Goal: Transaction & Acquisition: Subscribe to service/newsletter

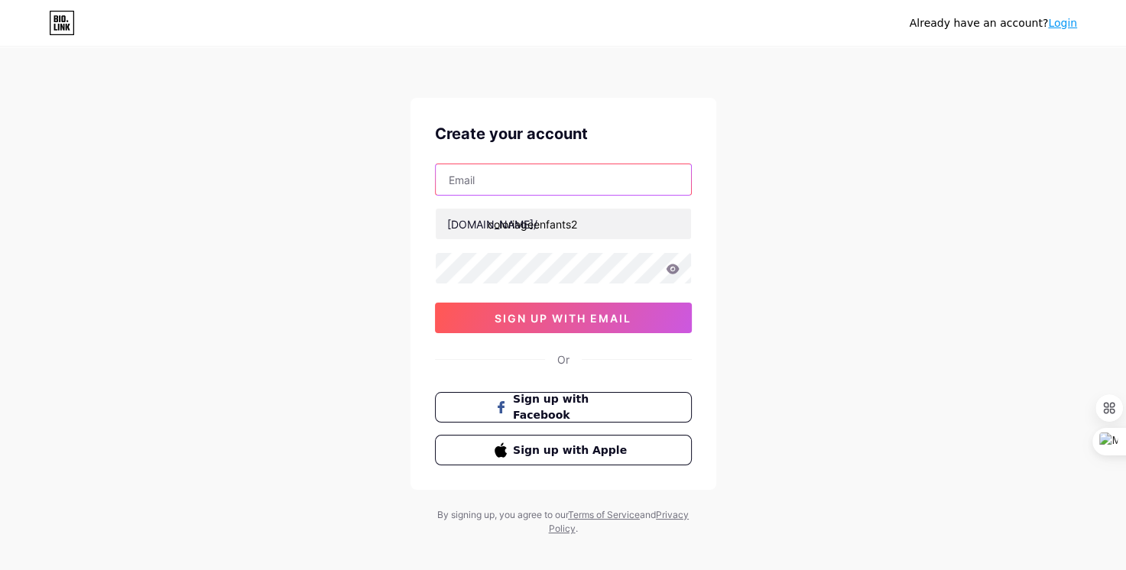
drag, startPoint x: 0, startPoint y: 0, endPoint x: 559, endPoint y: 188, distance: 589.6
click at [559, 188] on input "text" at bounding box center [563, 179] width 255 height 31
type input "[EMAIL_ADDRESS][DOMAIN_NAME]"
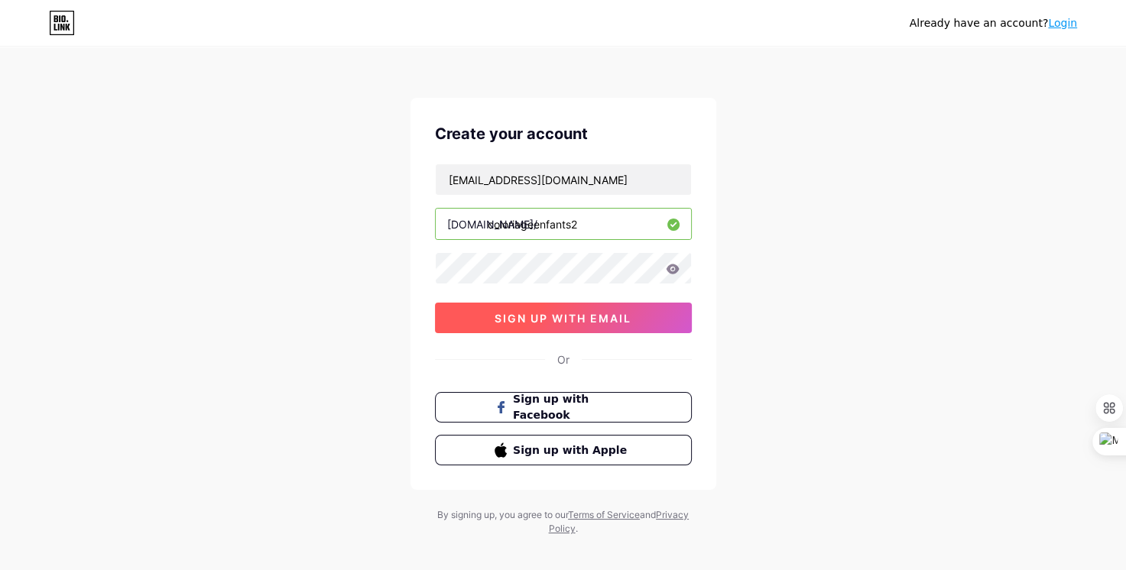
click at [566, 310] on button "sign up with email" at bounding box center [563, 318] width 257 height 31
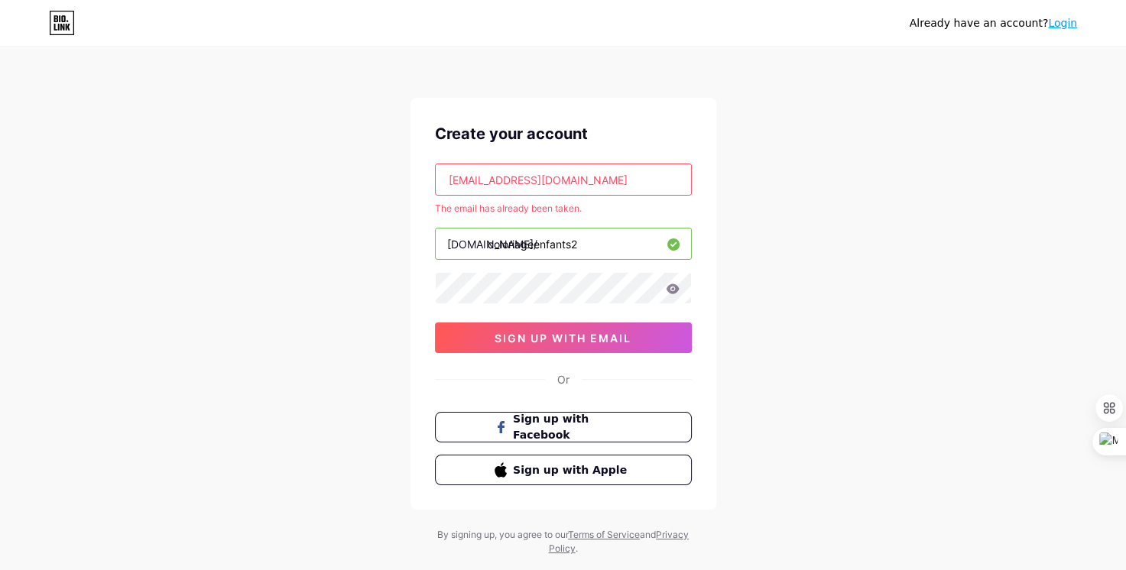
click at [1065, 22] on link "Login" at bounding box center [1062, 23] width 29 height 12
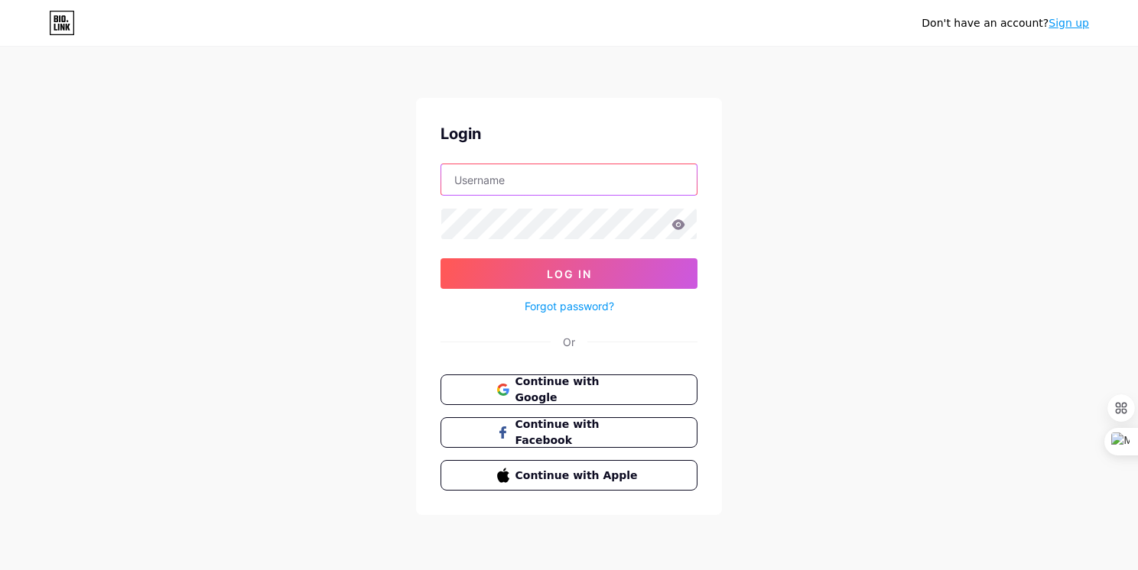
click at [612, 183] on input "text" at bounding box center [568, 179] width 255 height 31
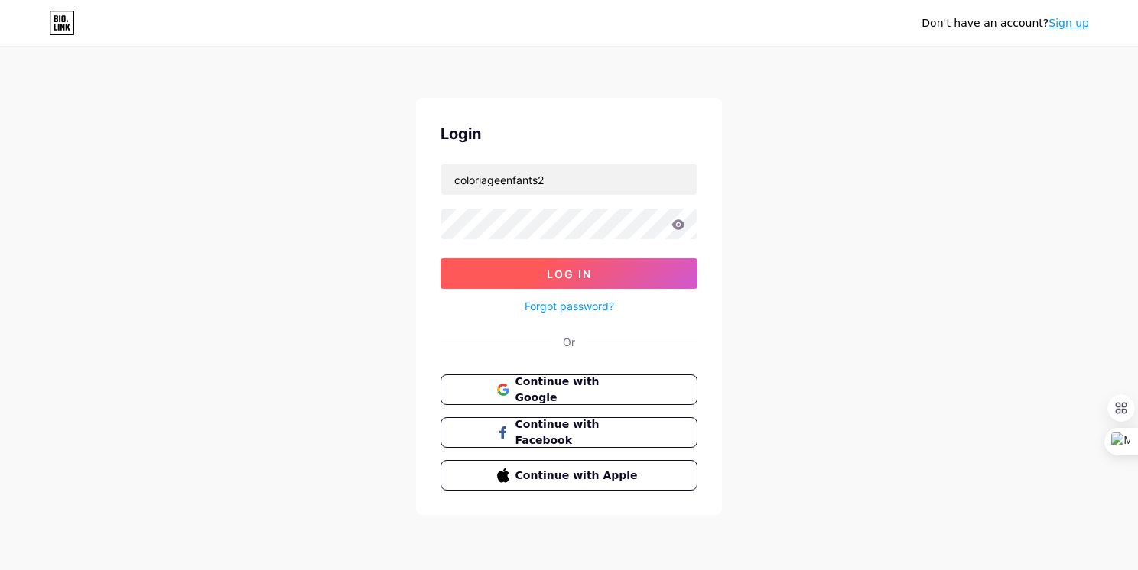
click at [523, 270] on button "Log In" at bounding box center [568, 273] width 257 height 31
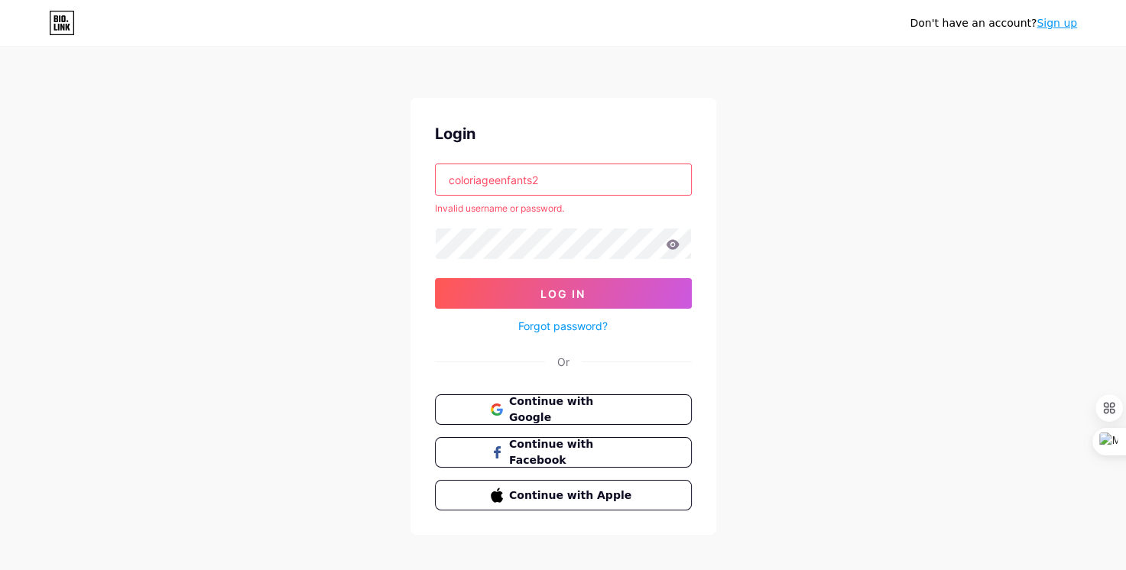
click at [572, 171] on input "coloriageenfants2" at bounding box center [563, 179] width 255 height 31
type input "coloriageenfant"
click at [435, 278] on button "Log In" at bounding box center [563, 293] width 257 height 31
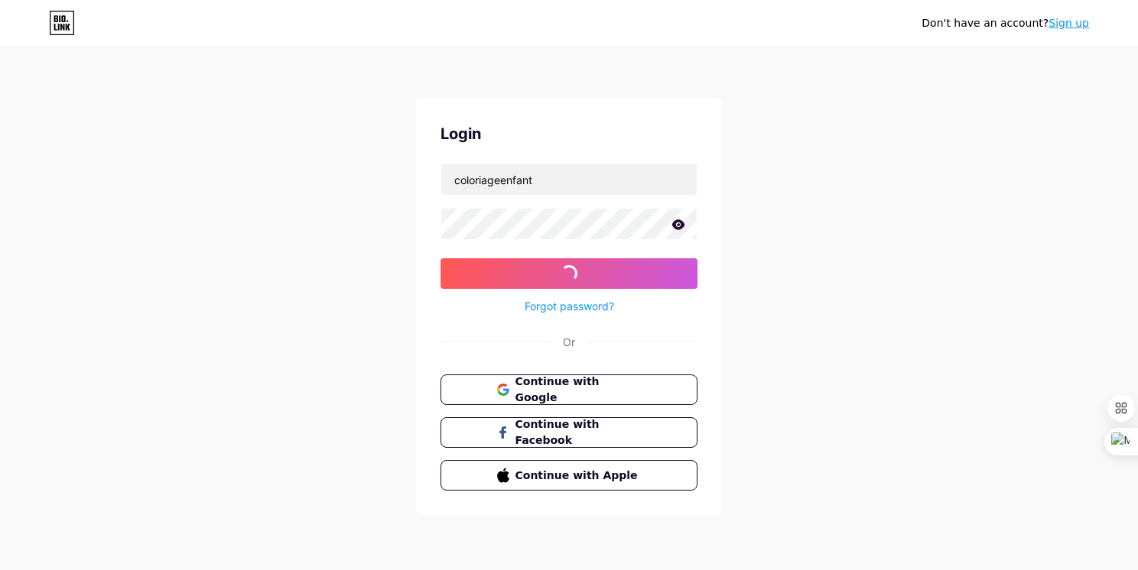
click at [358, 274] on div "Don't have an account? Sign up Login coloriageenfant Log In Forgot password? Or…" at bounding box center [569, 282] width 1138 height 564
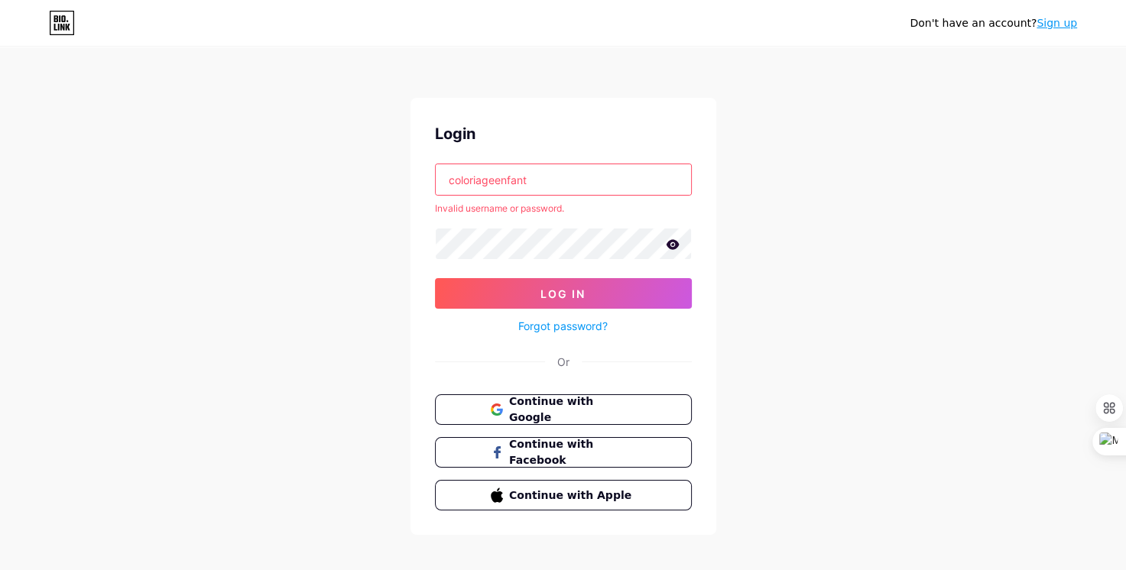
drag, startPoint x: 537, startPoint y: 181, endPoint x: 381, endPoint y: 180, distance: 156.0
click at [381, 180] on div "Don't have an account? Sign up Login coloriageenfant Invalid username or passwo…" at bounding box center [563, 292] width 1126 height 584
type input "coloriageenfants"
click at [435, 278] on button "Log In" at bounding box center [563, 293] width 257 height 31
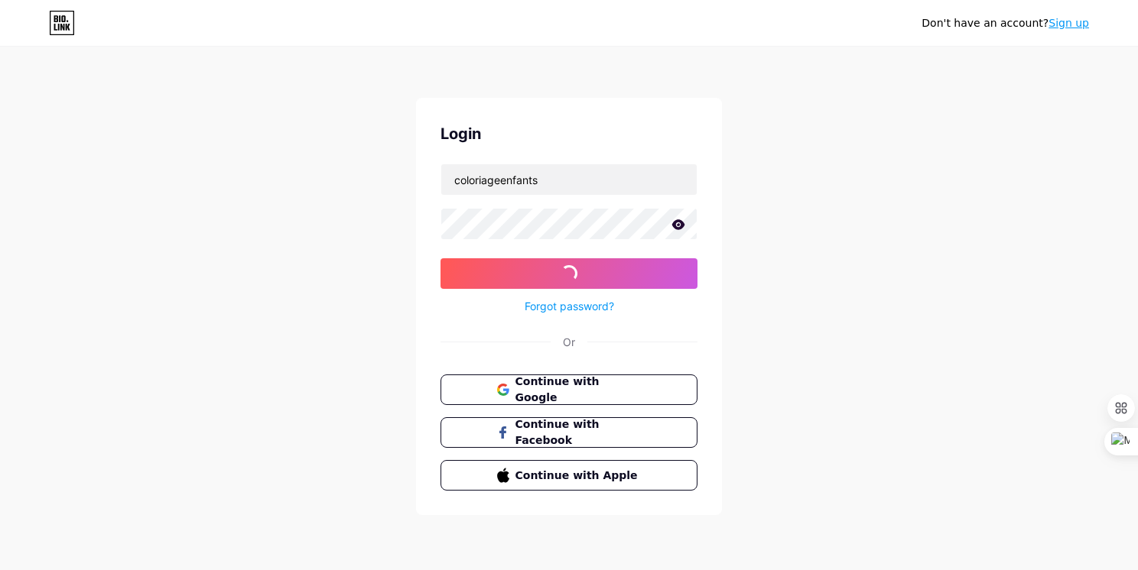
click at [339, 384] on div "Don't have an account? Sign up Login coloriageenfants Log In Forgot password? O…" at bounding box center [569, 282] width 1138 height 564
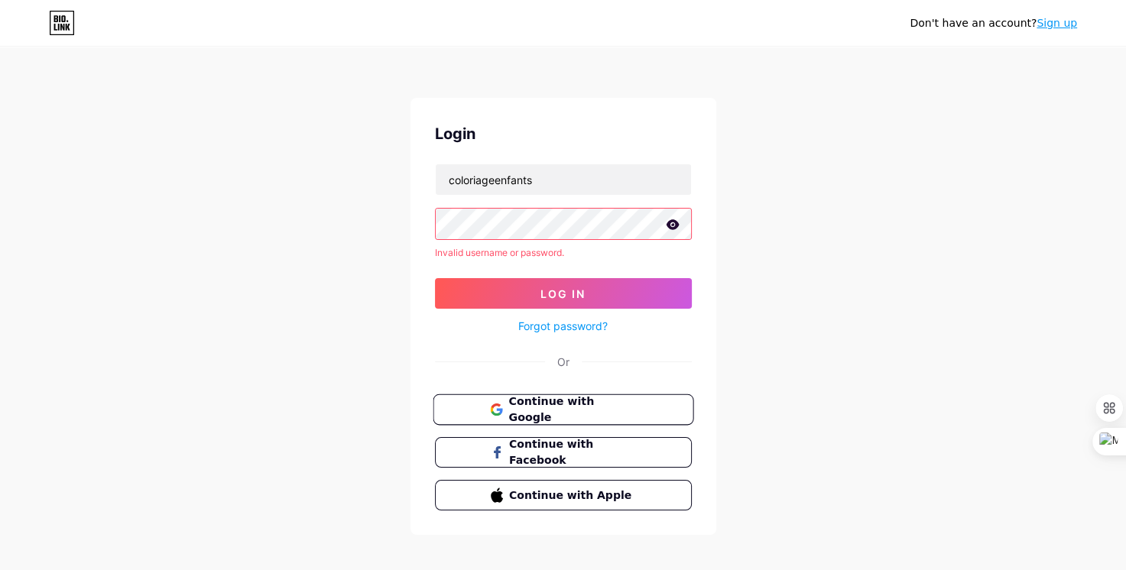
click at [587, 398] on button "Continue with Google" at bounding box center [563, 409] width 261 height 31
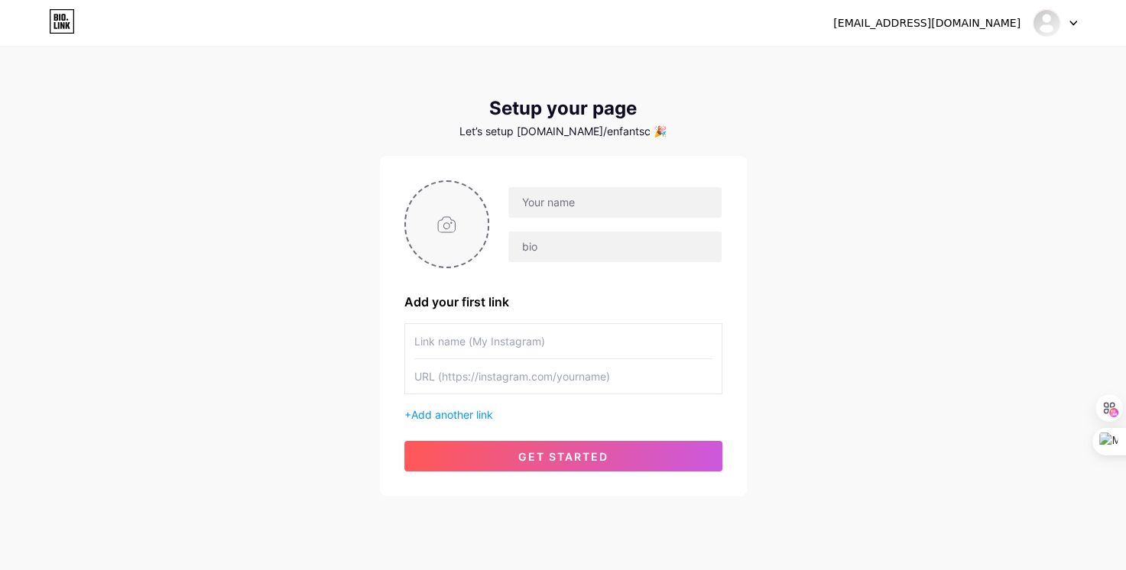
click at [437, 240] on input "file" at bounding box center [447, 224] width 83 height 85
type input "C:\fakepath\coloriageenfants-logo.webp"
click at [570, 200] on input "text" at bounding box center [614, 202] width 213 height 31
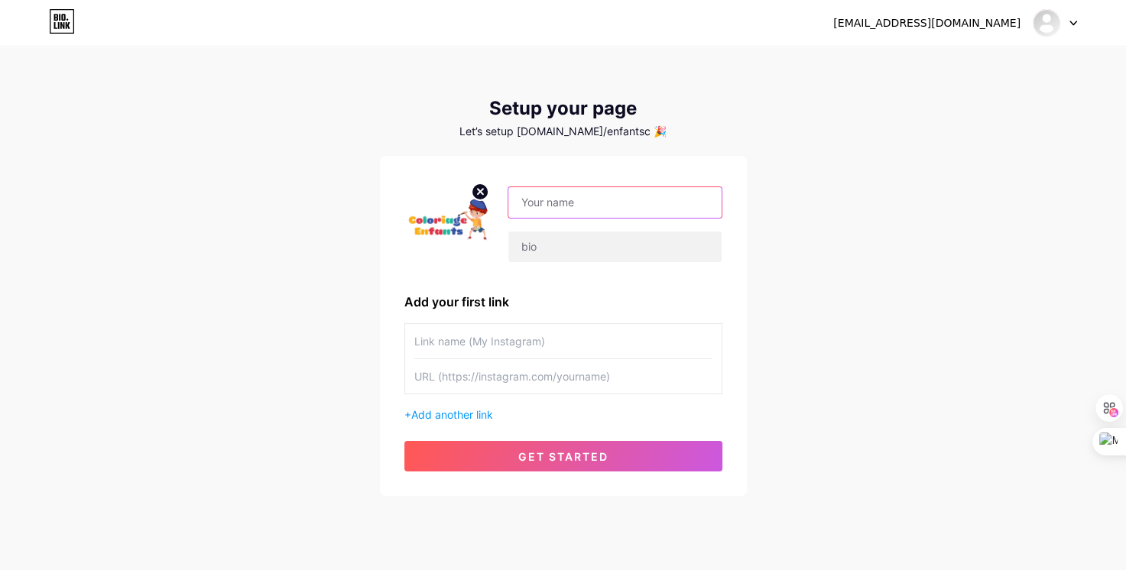
type input "enfants coloriage"
drag, startPoint x: 557, startPoint y: 204, endPoint x: 594, endPoint y: 209, distance: 37.1
click at [594, 209] on input "enfants coloriage" at bounding box center [614, 202] width 213 height 31
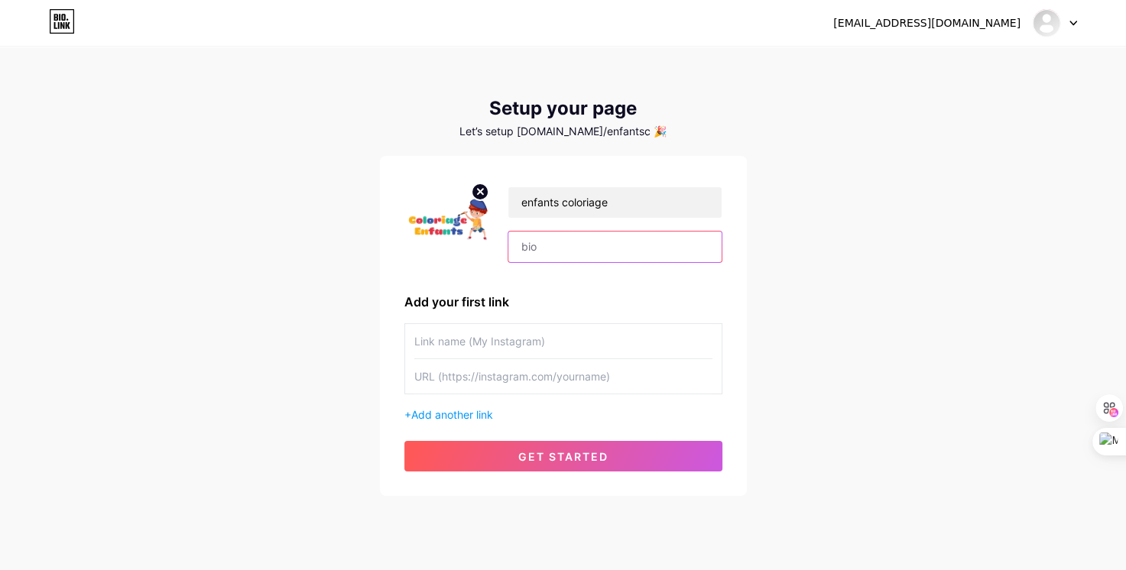
click at [525, 251] on input "text" at bounding box center [614, 247] width 213 height 31
click at [480, 340] on input "text" at bounding box center [563, 341] width 298 height 34
click at [482, 378] on input "text" at bounding box center [563, 376] width 298 height 34
paste input "https://coloriageenfants.com/"
type input "https://coloriageenfants.com/"
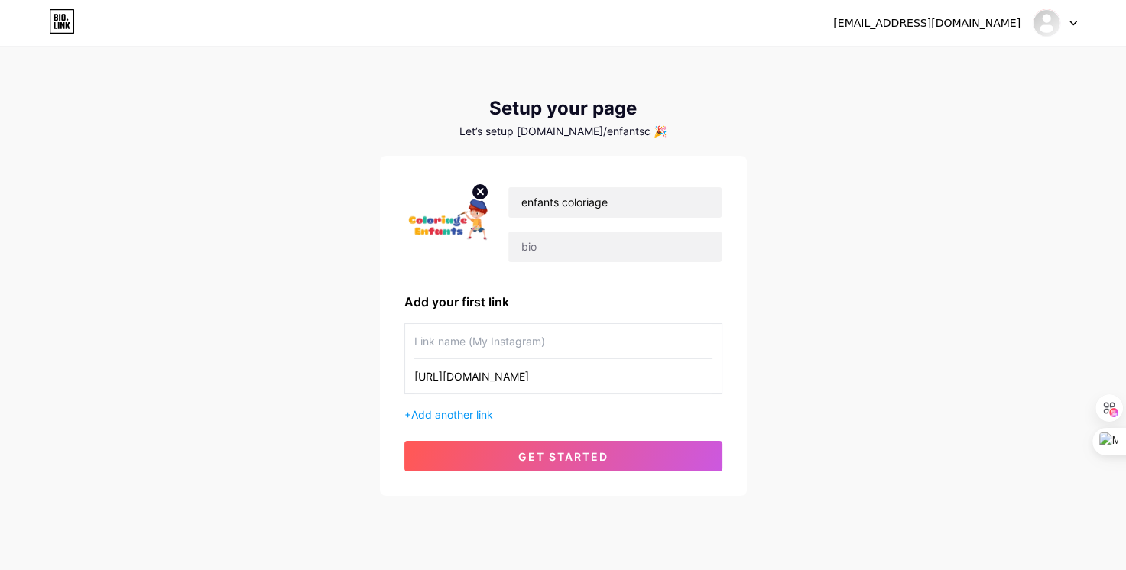
click at [493, 338] on input "text" at bounding box center [563, 341] width 298 height 34
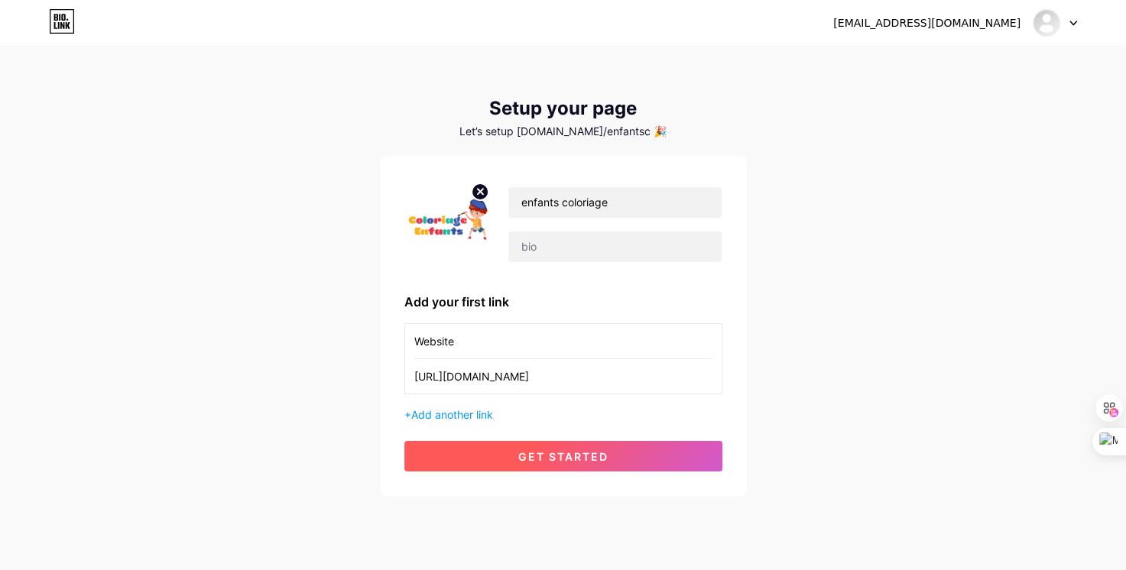
type input "Website"
click at [529, 453] on span "get started" at bounding box center [563, 456] width 90 height 13
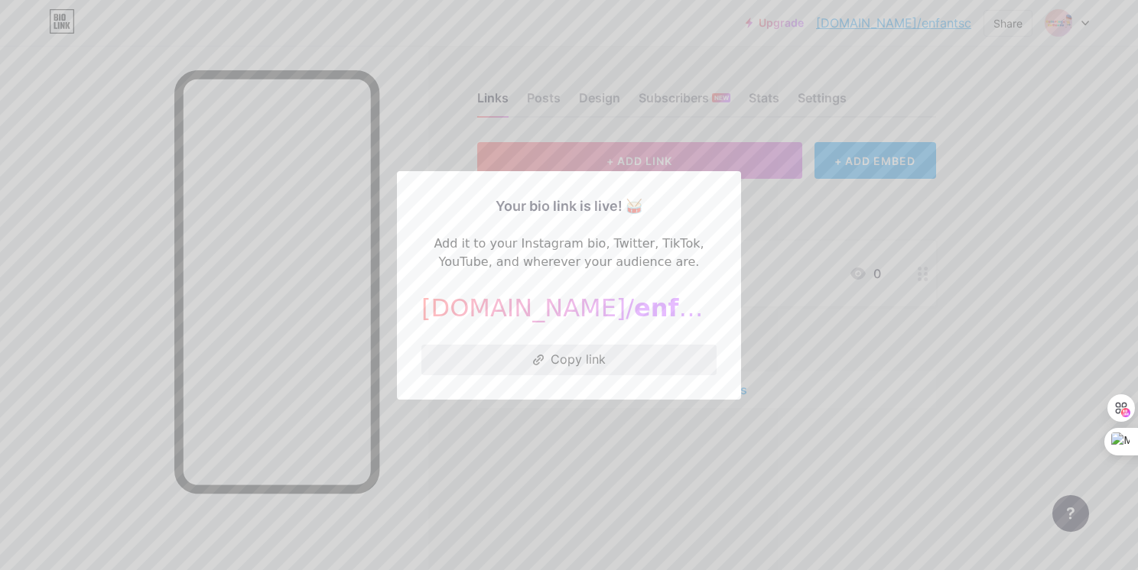
click at [541, 366] on button "Copy link" at bounding box center [568, 360] width 295 height 31
